Goal: Task Accomplishment & Management: Manage account settings

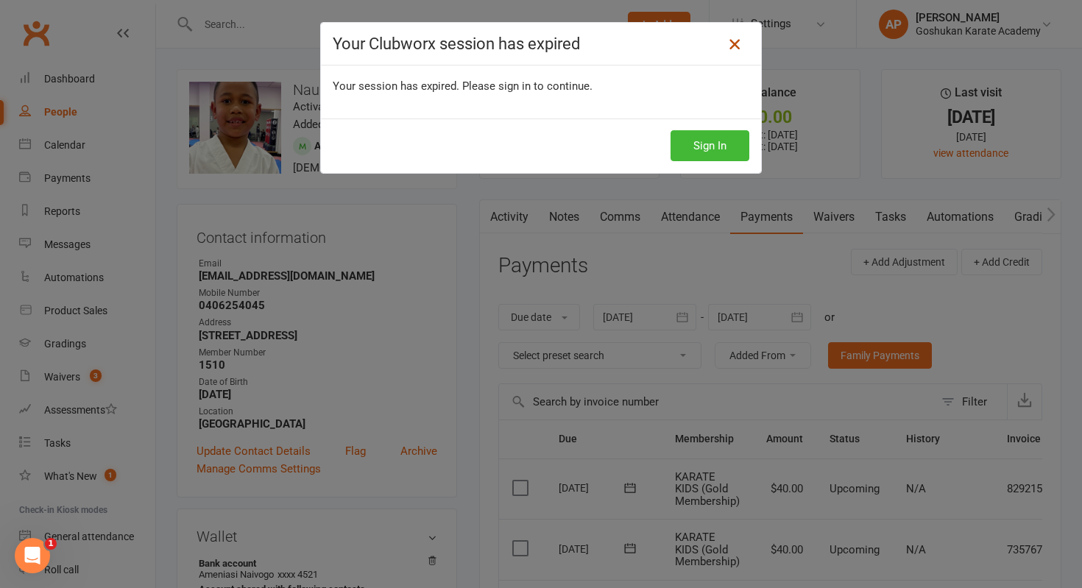
click at [735, 48] on icon at bounding box center [734, 44] width 18 height 18
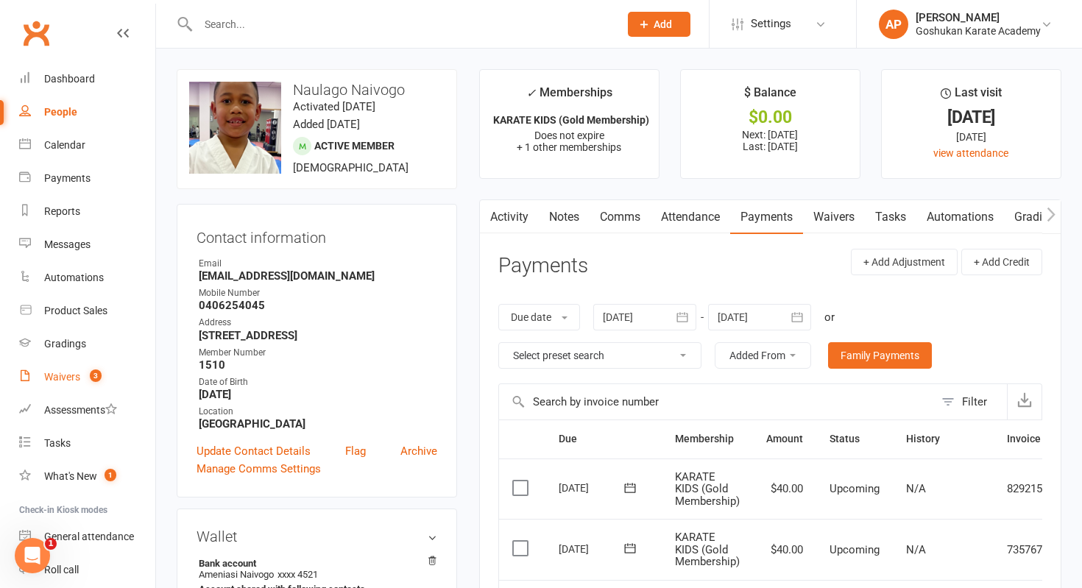
click at [77, 371] on div "Waivers" at bounding box center [62, 377] width 36 height 12
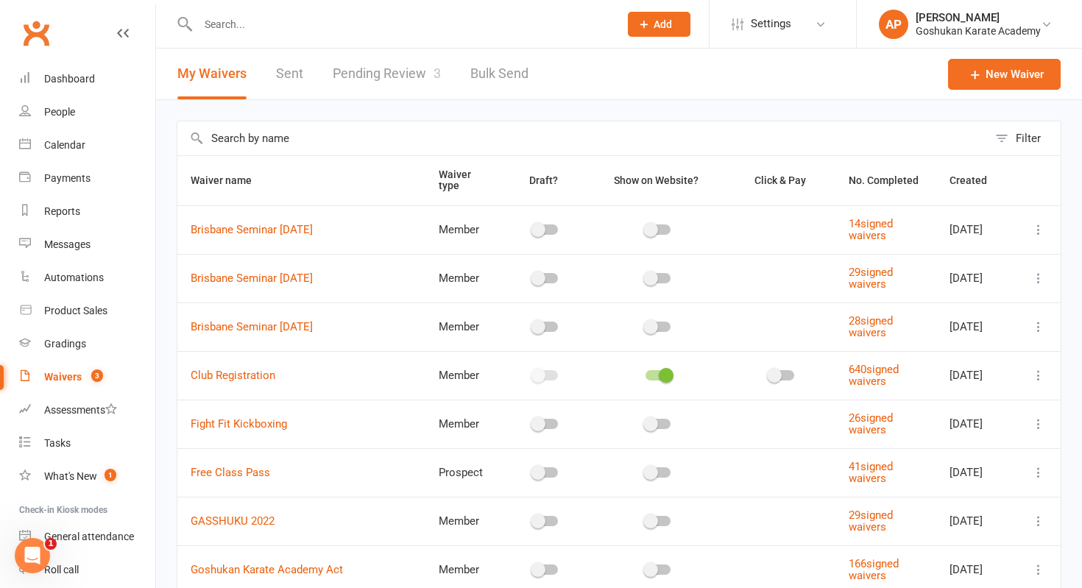
click at [371, 85] on link "Pending Review 3" at bounding box center [387, 74] width 108 height 51
select select "50"
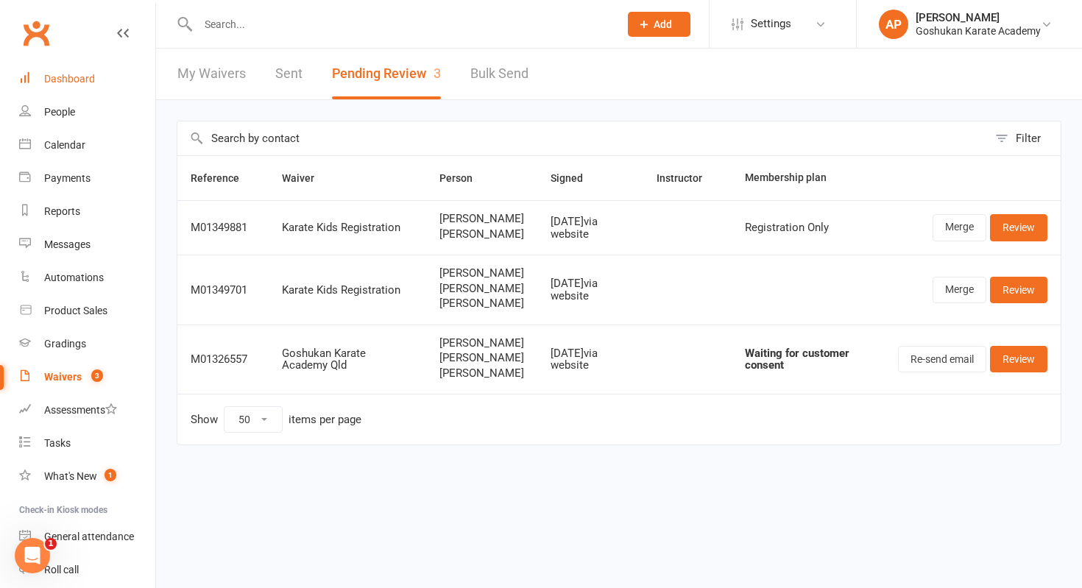
click at [60, 82] on div "Dashboard" at bounding box center [69, 79] width 51 height 12
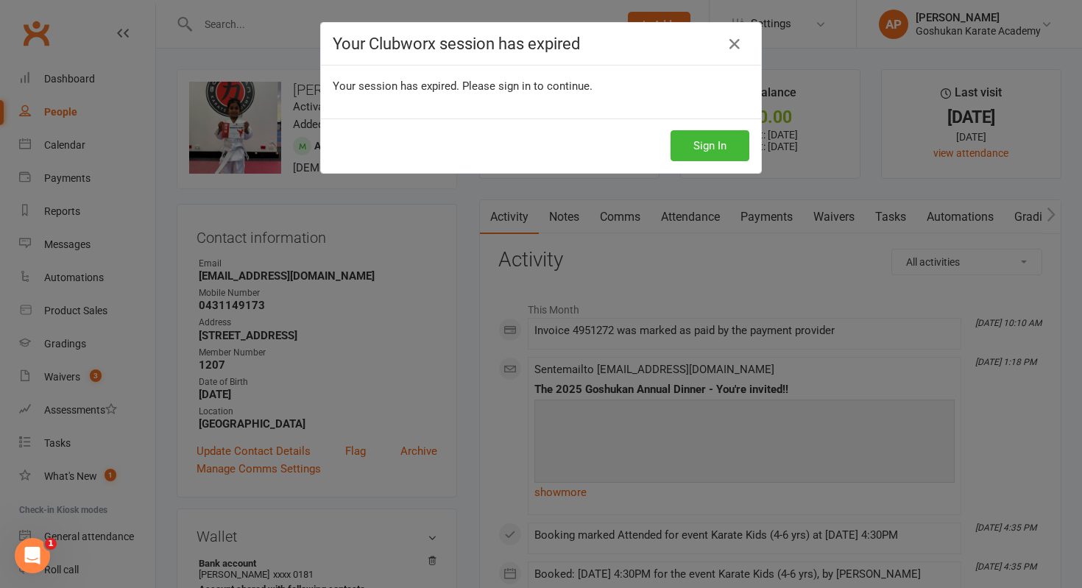
scroll to position [87, 0]
